Goal: Find specific page/section: Find specific page/section

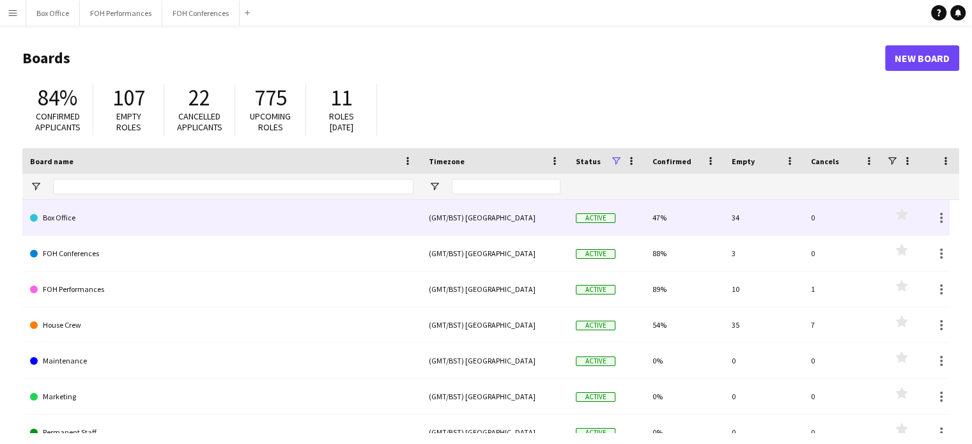
click at [128, 213] on link "Box Office" at bounding box center [221, 218] width 383 height 36
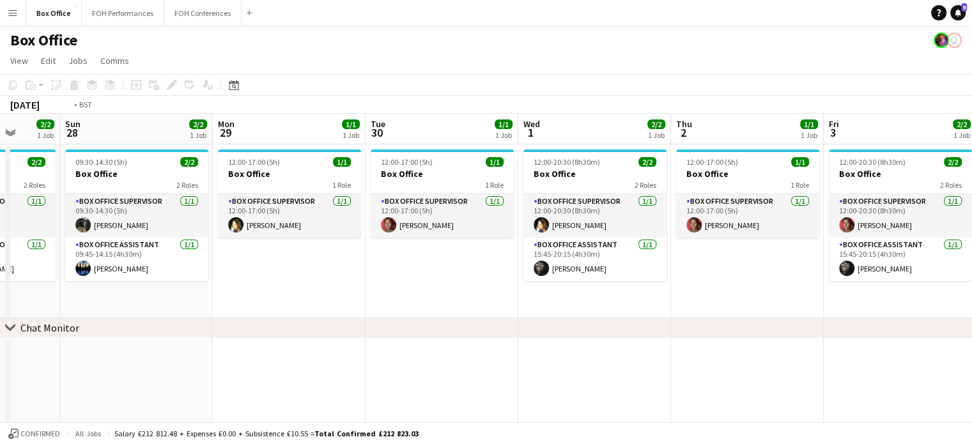
scroll to position [0, 315]
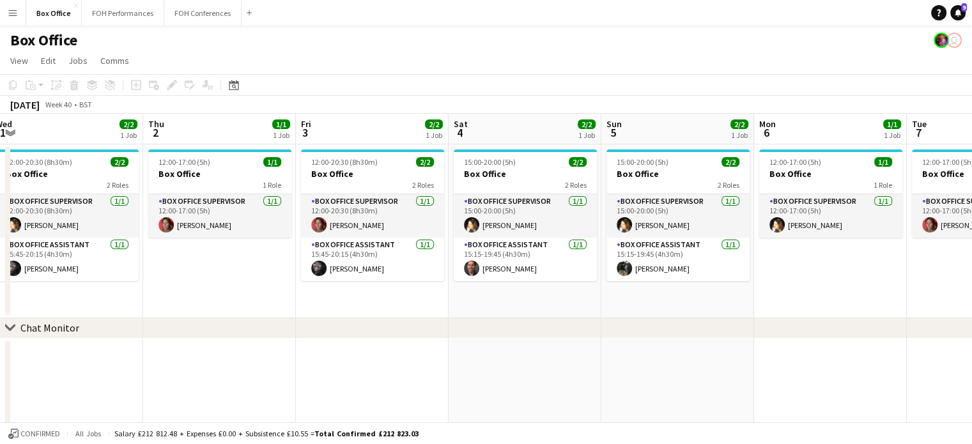
drag, startPoint x: 926, startPoint y: 129, endPoint x: 0, endPoint y: 169, distance: 926.9
click at [0, 169] on app-calendar-viewport "Mon 29 1/1 1 Job Tue 30 1/1 1 Job Wed 1 2/2 1 Job Thu 2 1/1 1 Job Fri 3 2/2 1 J…" at bounding box center [486, 286] width 972 height 344
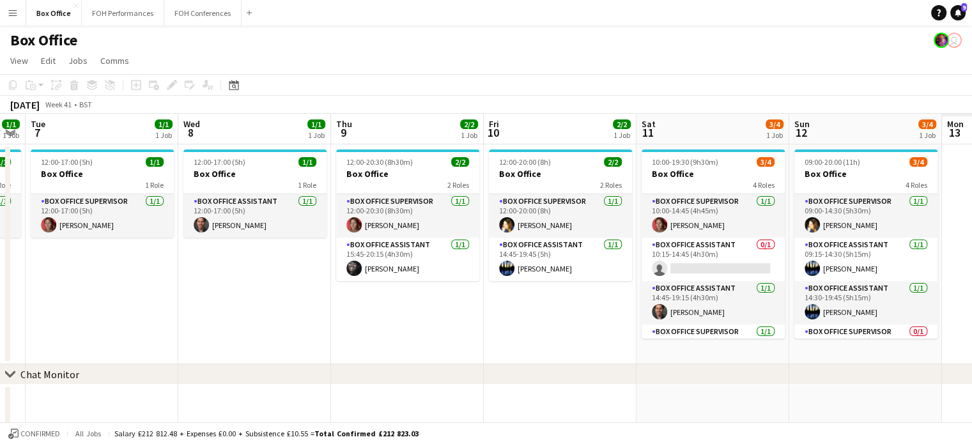
drag, startPoint x: 881, startPoint y: 132, endPoint x: 0, endPoint y: 150, distance: 881.4
click at [0, 150] on app-calendar-viewport "Fri 3 2/2 1 Job Sat 4 2/2 1 Job Sun 5 2/2 1 Job Mon 6 1/1 1 Job Tue 7 1/1 1 Job…" at bounding box center [486, 309] width 972 height 391
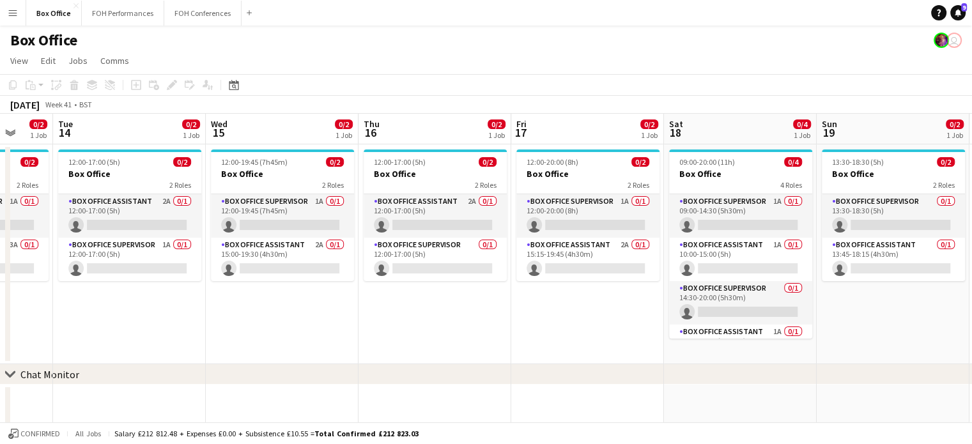
scroll to position [0, 374]
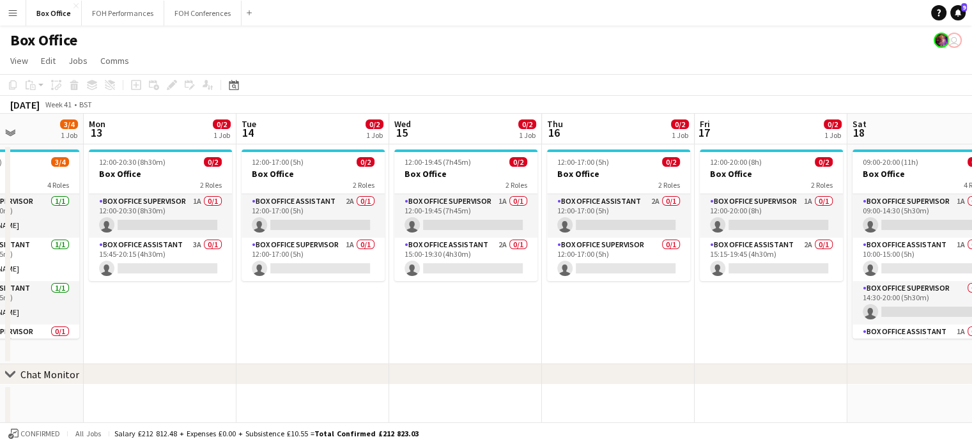
drag, startPoint x: 858, startPoint y: 136, endPoint x: 14, endPoint y: 150, distance: 844.3
click at [14, 150] on app-calendar-viewport "Fri 10 2/2 1 Job Sat 11 3/4 1 Job Sun 12 3/4 1 Job Mon 13 0/2 1 Job Tue 14 0/2 …" at bounding box center [486, 309] width 972 height 391
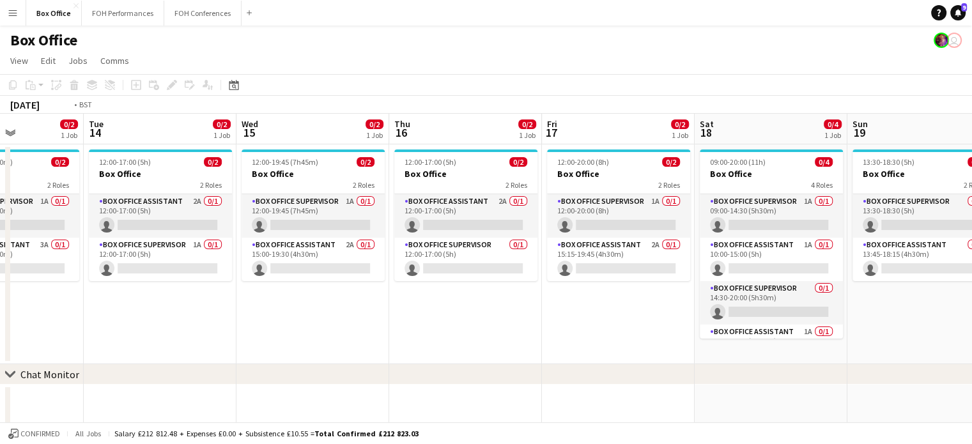
scroll to position [0, 590]
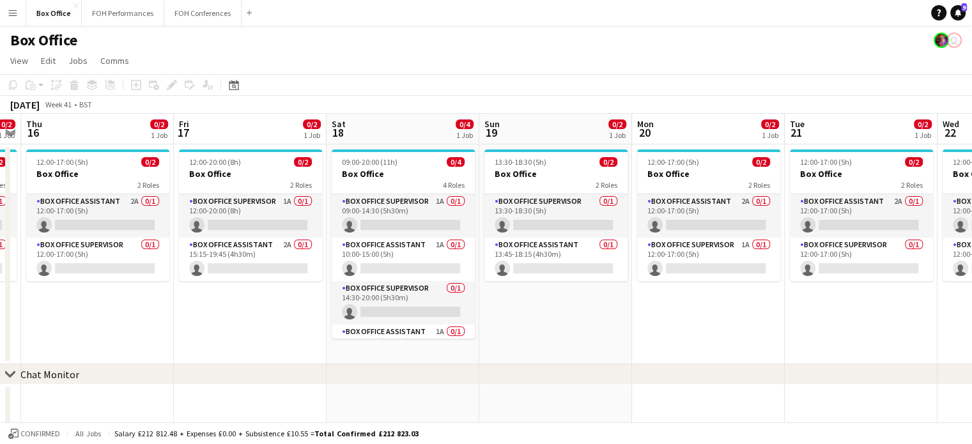
drag, startPoint x: 607, startPoint y: 128, endPoint x: 86, endPoint y: 143, distance: 521.0
click at [86, 143] on app-calendar-viewport "Sun 12 3/4 1 Job Mon 13 0/2 1 Job Tue 14 0/2 1 Job Wed 15 0/2 1 Job Thu 16 0/2 …" at bounding box center [486, 309] width 972 height 391
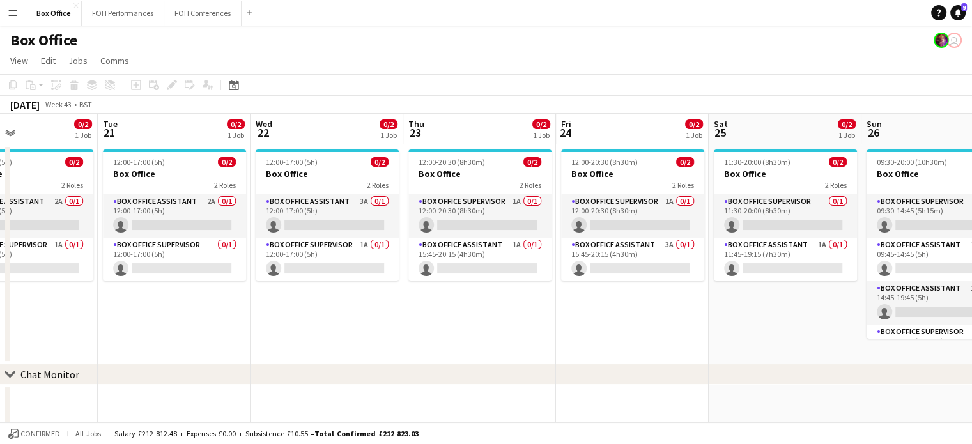
scroll to position [0, 523]
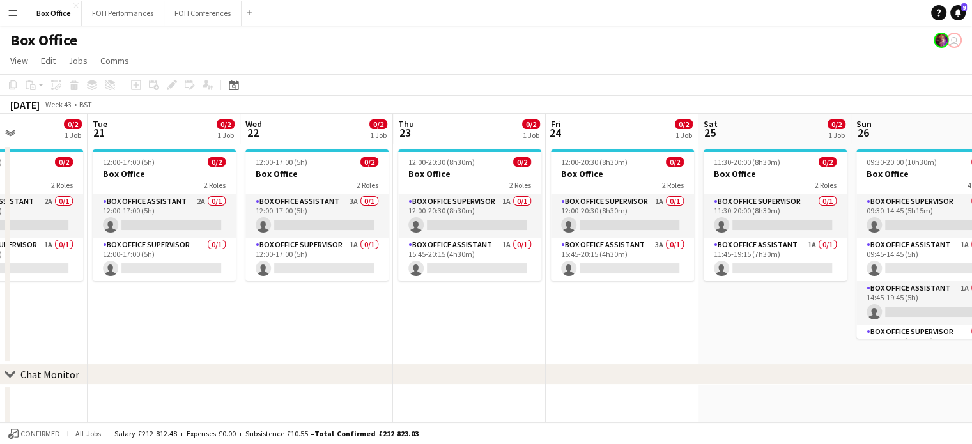
drag, startPoint x: 788, startPoint y: 132, endPoint x: 91, endPoint y: 150, distance: 697.4
click at [91, 150] on app-calendar-viewport "Fri 17 0/2 1 Job Sat 18 0/4 1 Job Sun 19 0/2 1 Job Mon 20 0/2 1 Job Tue 21 0/2 …" at bounding box center [486, 309] width 972 height 391
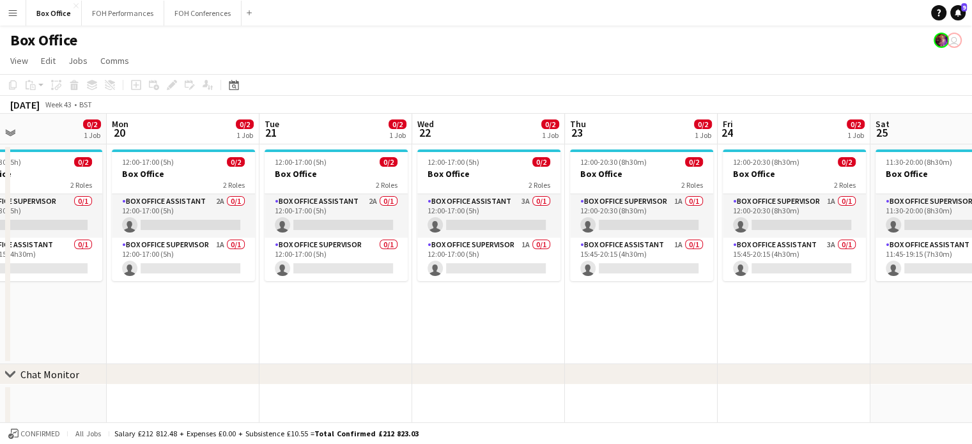
scroll to position [0, 463]
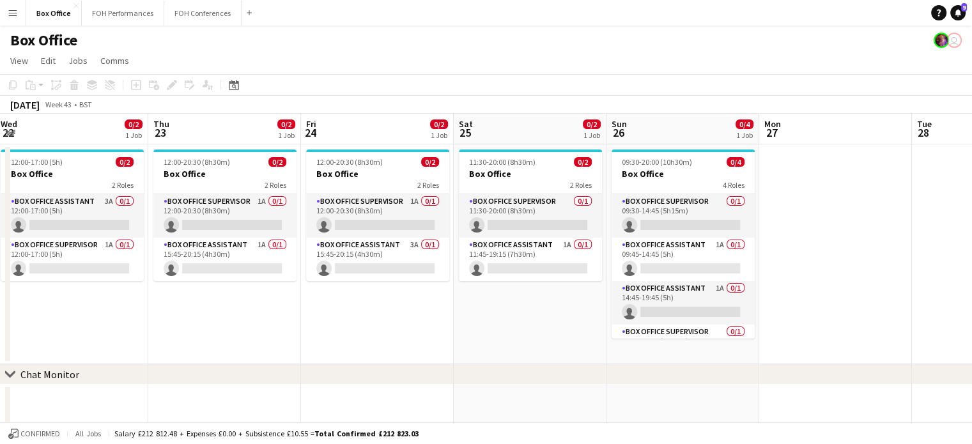
drag, startPoint x: 829, startPoint y: 128, endPoint x: 585, endPoint y: 139, distance: 245.0
click at [585, 139] on app-calendar-viewport "Sun 19 0/2 1 Job Mon 20 0/2 1 Job Tue 21 0/2 1 Job Wed 22 0/2 1 Job Thu 23 0/2 …" at bounding box center [486, 309] width 972 height 391
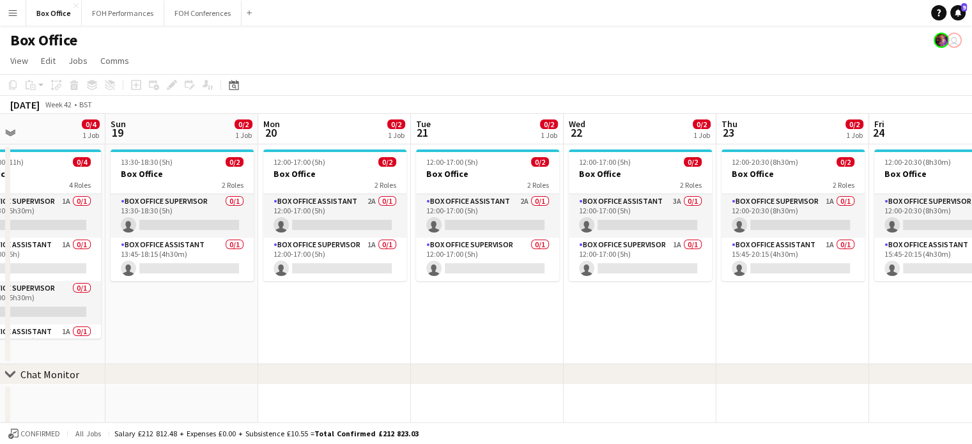
scroll to position [0, 367]
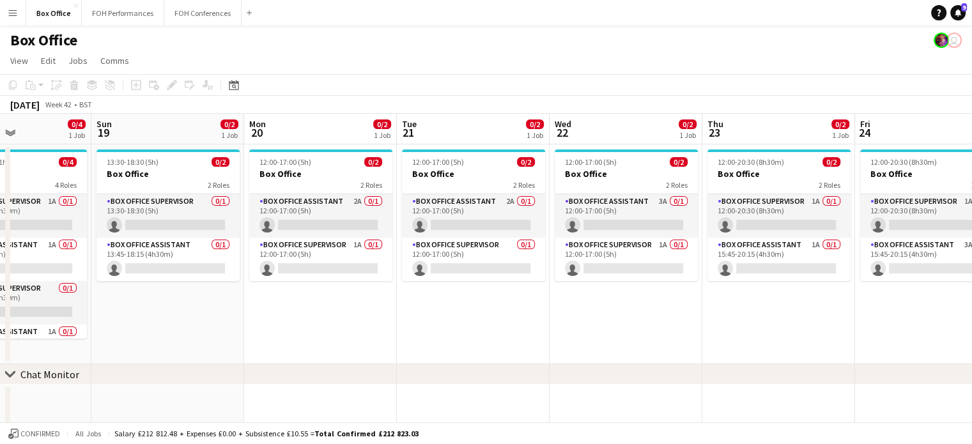
drag, startPoint x: 91, startPoint y: 131, endPoint x: 645, endPoint y: 133, distance: 554.1
click at [645, 133] on app-calendar-viewport "Thu 16 0/2 1 Job Fri 17 0/2 1 Job Sat 18 0/4 1 Job Sun 19 0/2 1 Job Mon 20 0/2 …" at bounding box center [486, 309] width 972 height 391
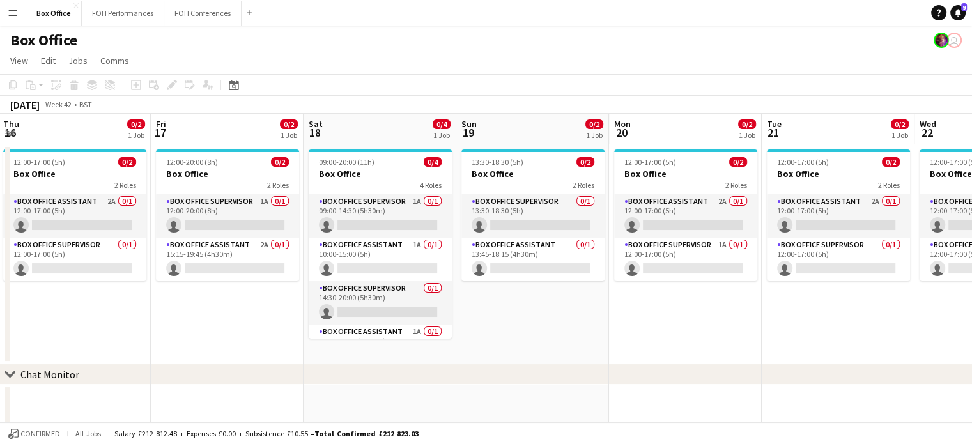
scroll to position [0, 287]
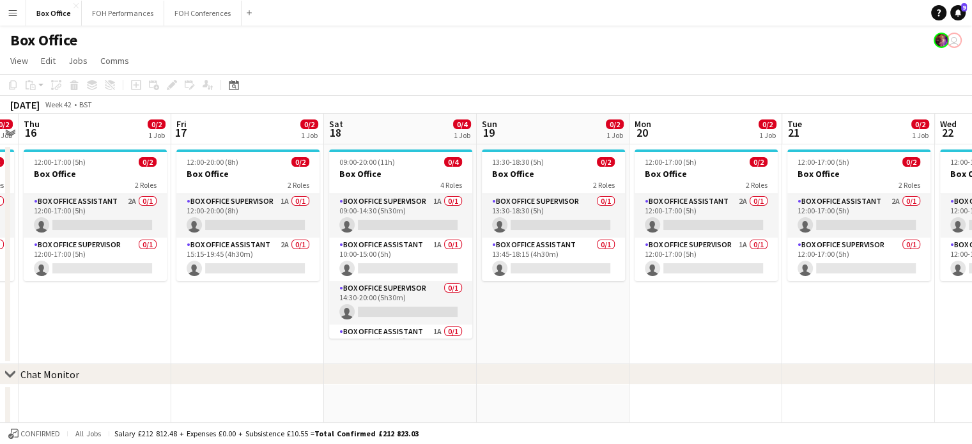
drag, startPoint x: 119, startPoint y: 126, endPoint x: 504, endPoint y: 132, distance: 385.4
click at [504, 132] on app-calendar-viewport "Tue 14 0/2 1 Job Wed 15 0/2 1 Job Thu 16 0/2 1 Job Fri 17 0/2 1 Job Sat 18 0/4 …" at bounding box center [486, 309] width 972 height 391
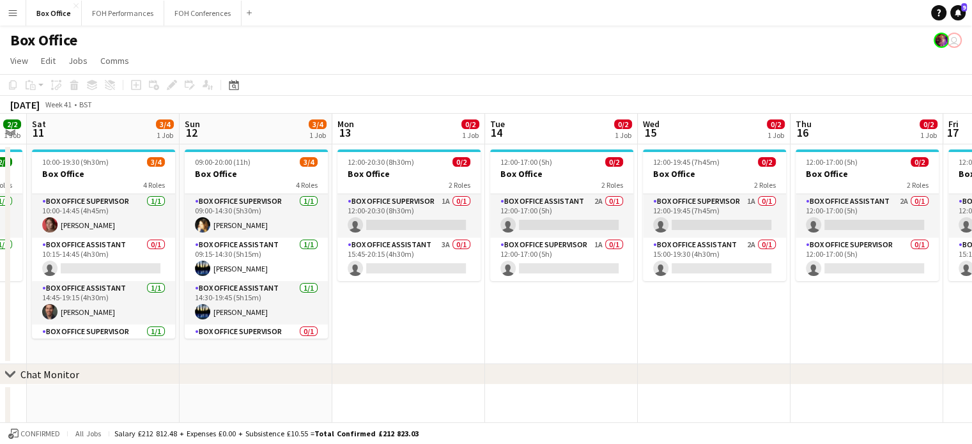
scroll to position [0, 268]
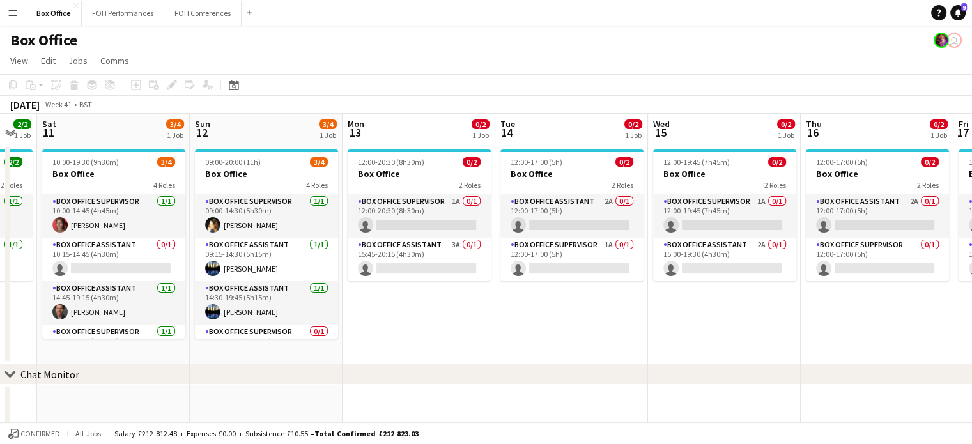
drag, startPoint x: 156, startPoint y: 132, endPoint x: 939, endPoint y: 144, distance: 782.9
click at [939, 144] on app-calendar-viewport "Thu 9 2/2 1 Job Fri 10 2/2 1 Job Sat 11 3/4 1 Job Sun 12 3/4 1 Job Mon 13 0/2 1…" at bounding box center [486, 309] width 972 height 391
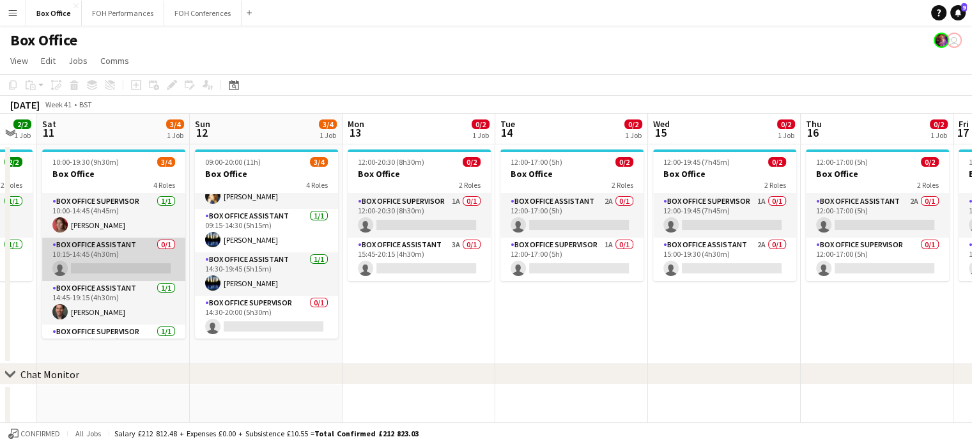
scroll to position [29, 0]
